Goal: Communication & Community: Answer question/provide support

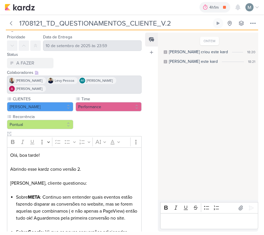
scroll to position [93, 0]
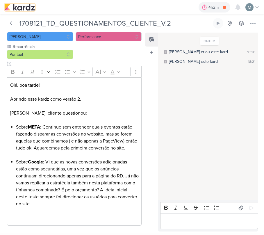
click at [19, 5] on img at bounding box center [20, 7] width 30 height 7
click at [226, 7] on icon at bounding box center [224, 7] width 3 height 3
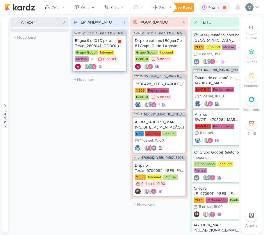
click at [120, 40] on icon at bounding box center [120, 41] width 5 height 5
click at [258, 124] on li "2 Email" at bounding box center [252, 126] width 20 height 19
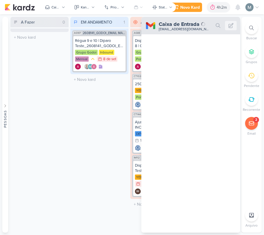
click at [251, 124] on icon at bounding box center [251, 124] width 5 height 4
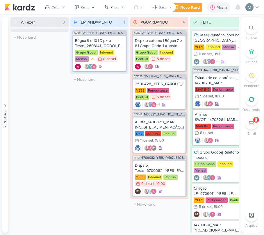
click at [251, 124] on icon at bounding box center [251, 124] width 5 height 4
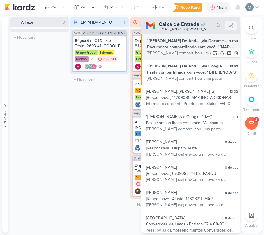
click at [194, 55] on div "[PERSON_NAME] compartilhou um documento [PERSON_NAME] ([EMAIL_ADDRESS][DOMAIN_N…" at bounding box center [192, 53] width 91 height 6
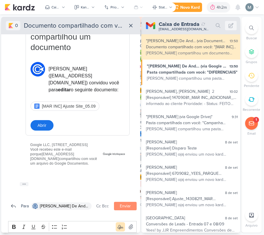
scroll to position [109, 0]
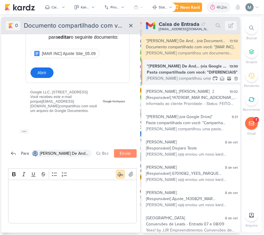
click at [188, 79] on div "[PERSON_NAME] compartilhou uma pasta [PERSON_NAME] ([EMAIL_ADDRESS][DOMAIN_NAME…" at bounding box center [192, 78] width 91 height 6
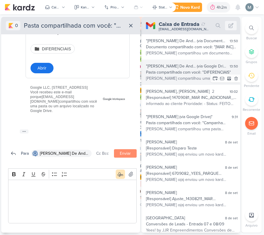
click at [177, 80] on div "[PERSON_NAME] compartilhou uma pasta [PERSON_NAME] ([EMAIL_ADDRESS][DOMAIN_NAME…" at bounding box center [192, 78] width 92 height 6
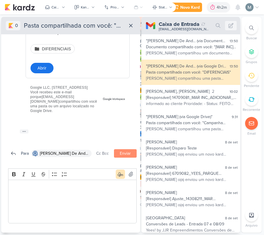
click at [255, 123] on div at bounding box center [251, 123] width 13 height 13
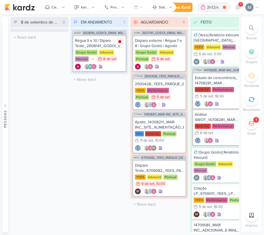
click at [239, 6] on icon at bounding box center [238, 7] width 5 height 5
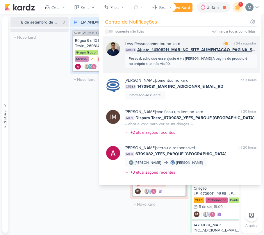
click at [201, 63] on div "Pessoal, acho que esse ajuste é via [PERSON_NAME].A página do produto é no próp…" at bounding box center [190, 61] width 123 height 10
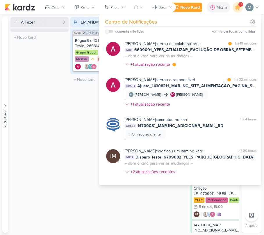
click at [0, 153] on div "Pessoas [GEOGRAPHIC_DATA] A l e s s a n d r a G o m e s AG A l i n e G i m e n …" at bounding box center [132, 125] width 264 height 216
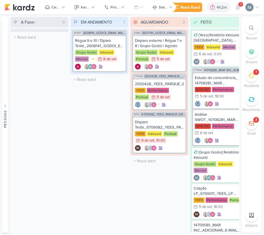
click at [249, 75] on icon at bounding box center [251, 76] width 6 height 6
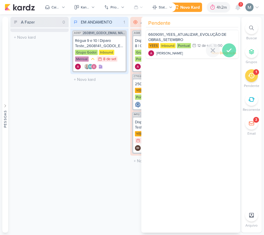
click at [229, 53] on icon at bounding box center [229, 50] width 7 height 7
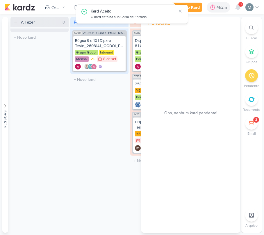
click at [61, 175] on div "A Fazer 0 Mover Para Esquerda Mover Para Direita [GEOGRAPHIC_DATA] O título do …" at bounding box center [39, 125] width 58 height 216
